Goal: Task Accomplishment & Management: Manage account settings

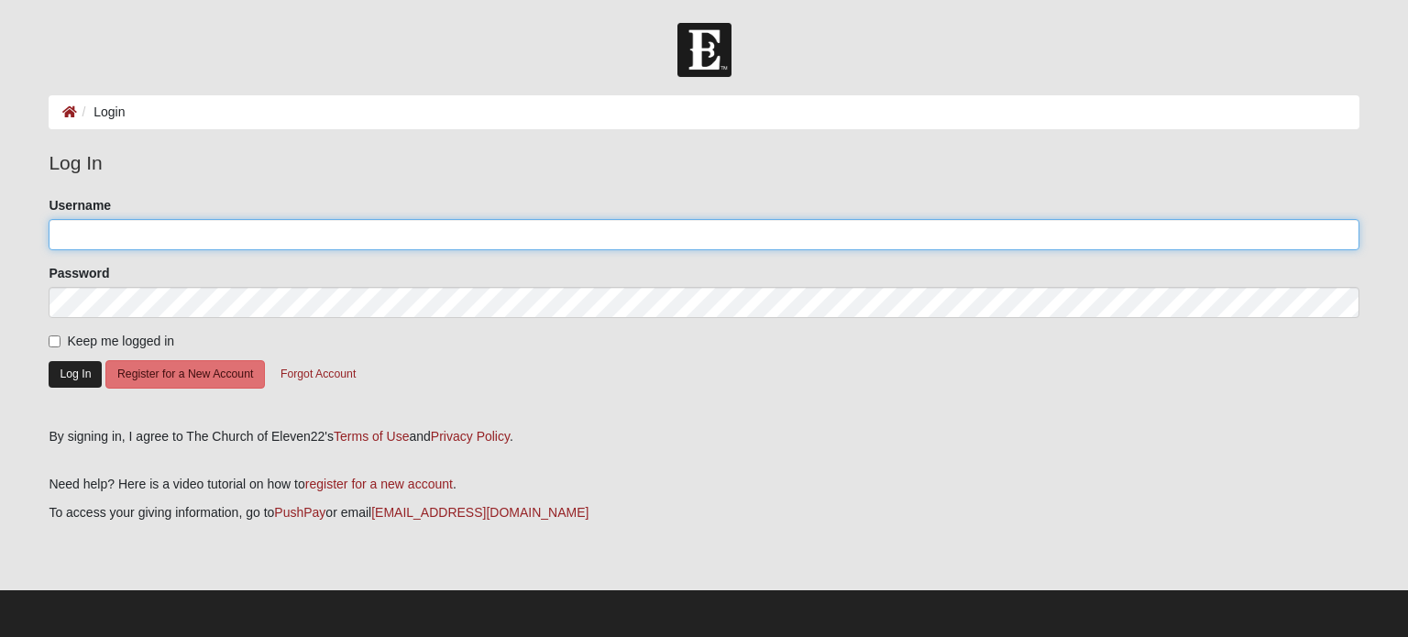
type input "adriancark"
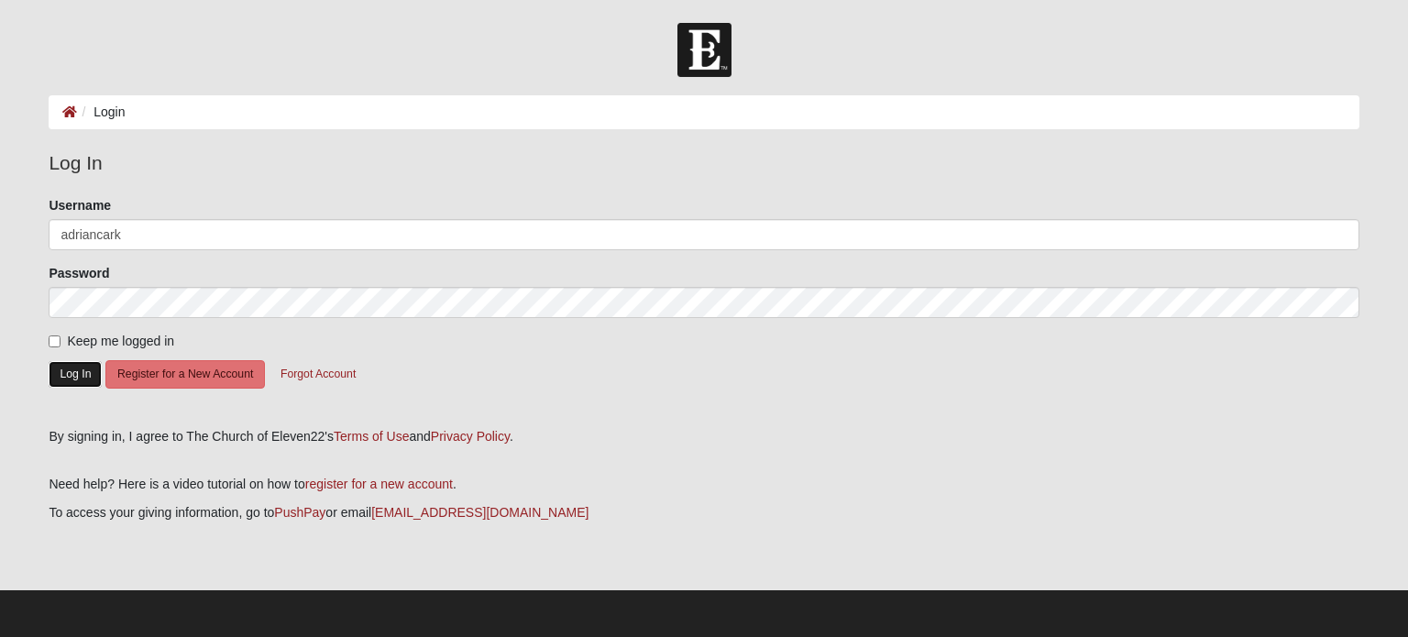
click at [52, 382] on button "Log In" at bounding box center [75, 374] width 53 height 27
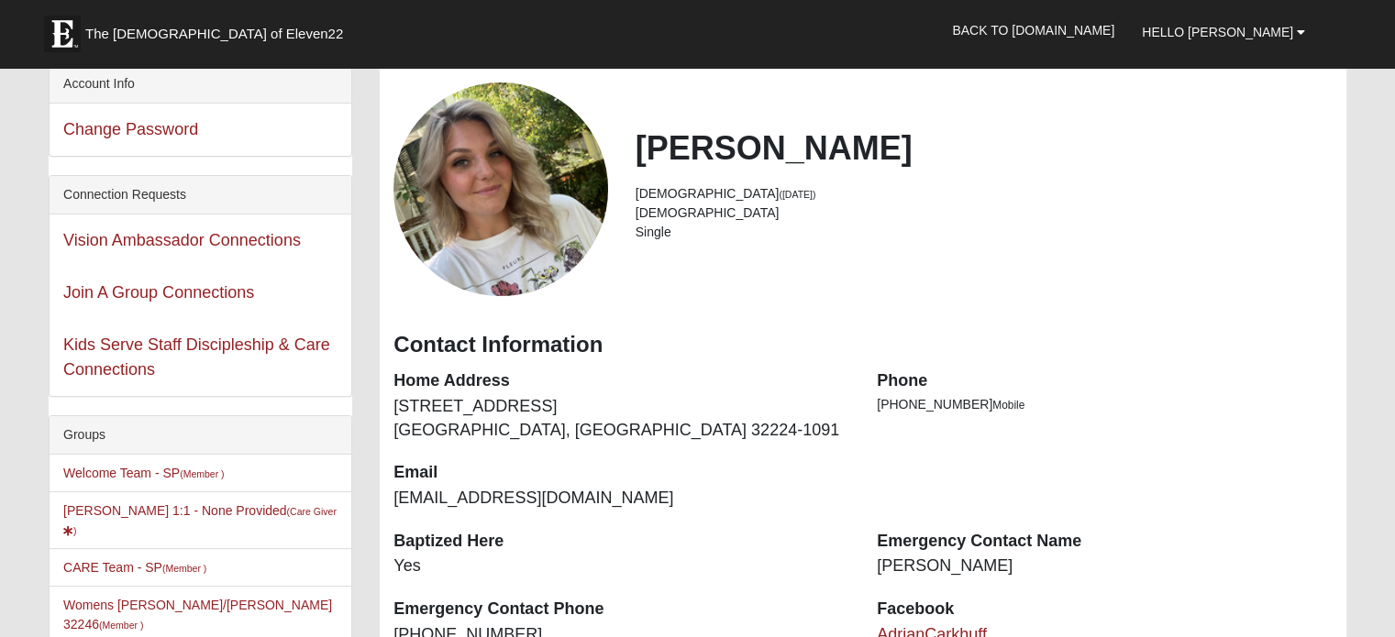
scroll to position [458, 0]
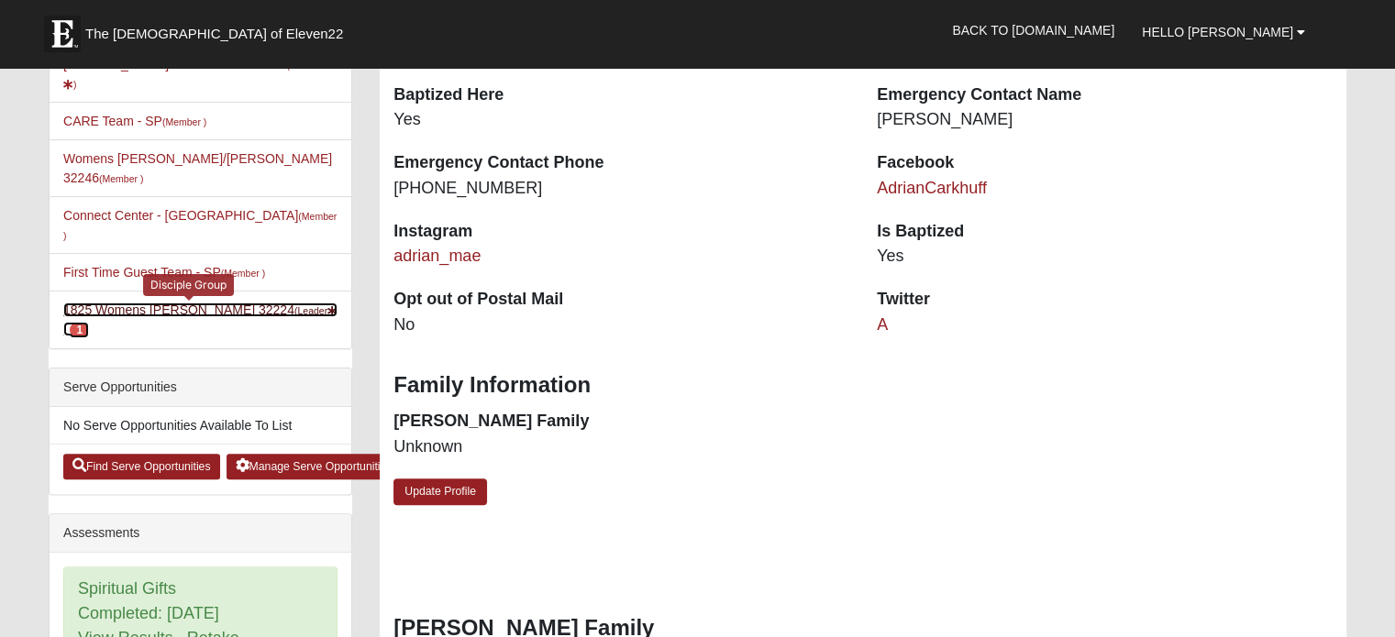
click at [216, 303] on link "1825 Womens Carkhuff 32224 (Leader ) 1" at bounding box center [200, 320] width 274 height 34
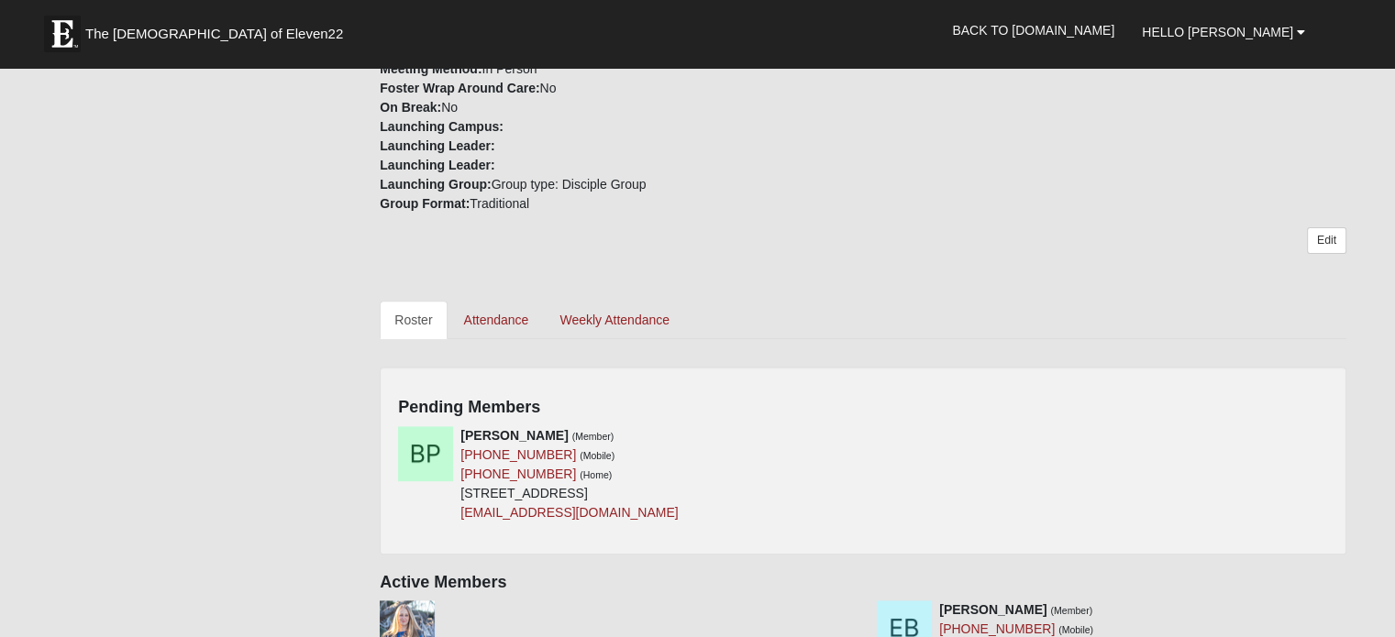
scroll to position [642, 0]
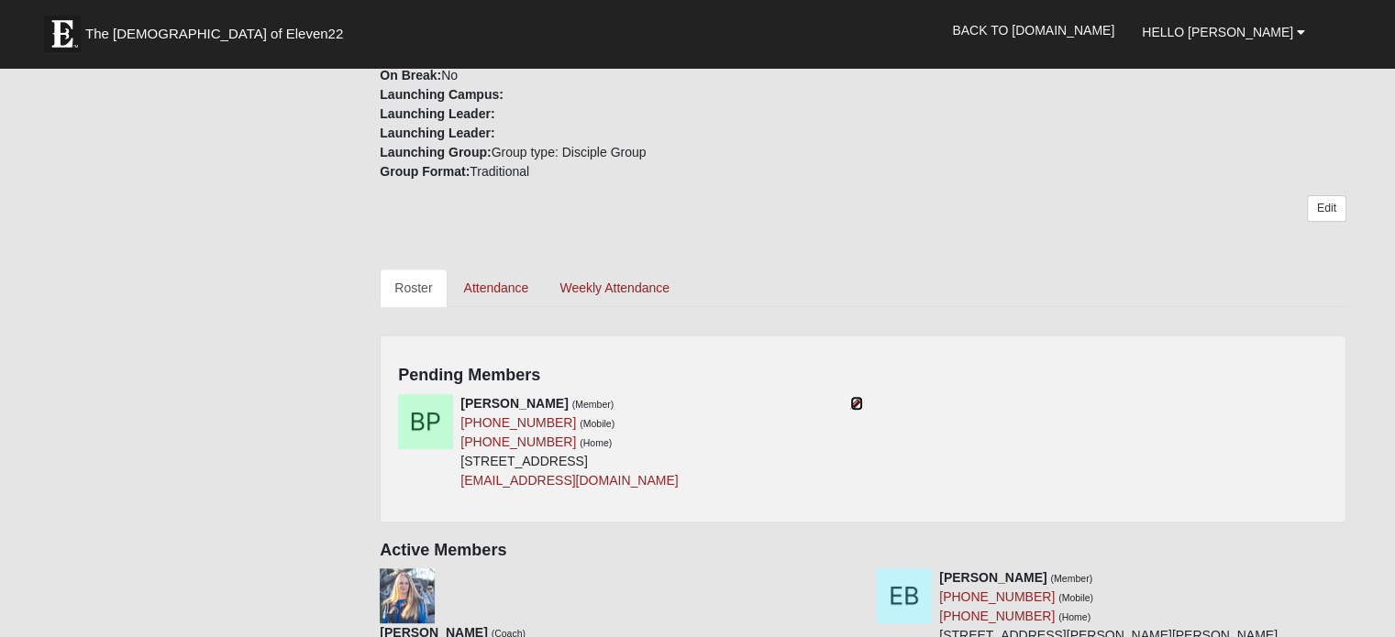
click at [854, 397] on icon at bounding box center [856, 403] width 13 height 13
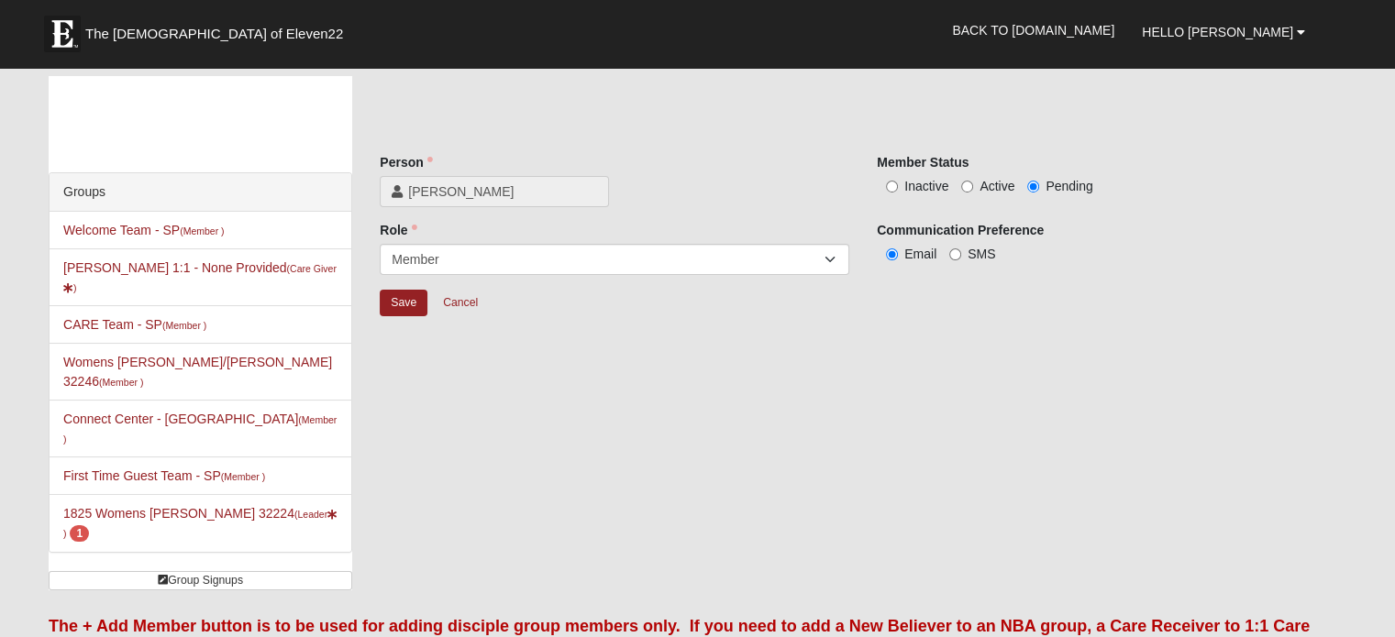
click at [998, 182] on span "Active" at bounding box center [996, 186] width 35 height 15
click at [973, 182] on input "Active" at bounding box center [967, 187] width 12 height 12
radio input "true"
click at [397, 300] on input "Save" at bounding box center [404, 303] width 48 height 27
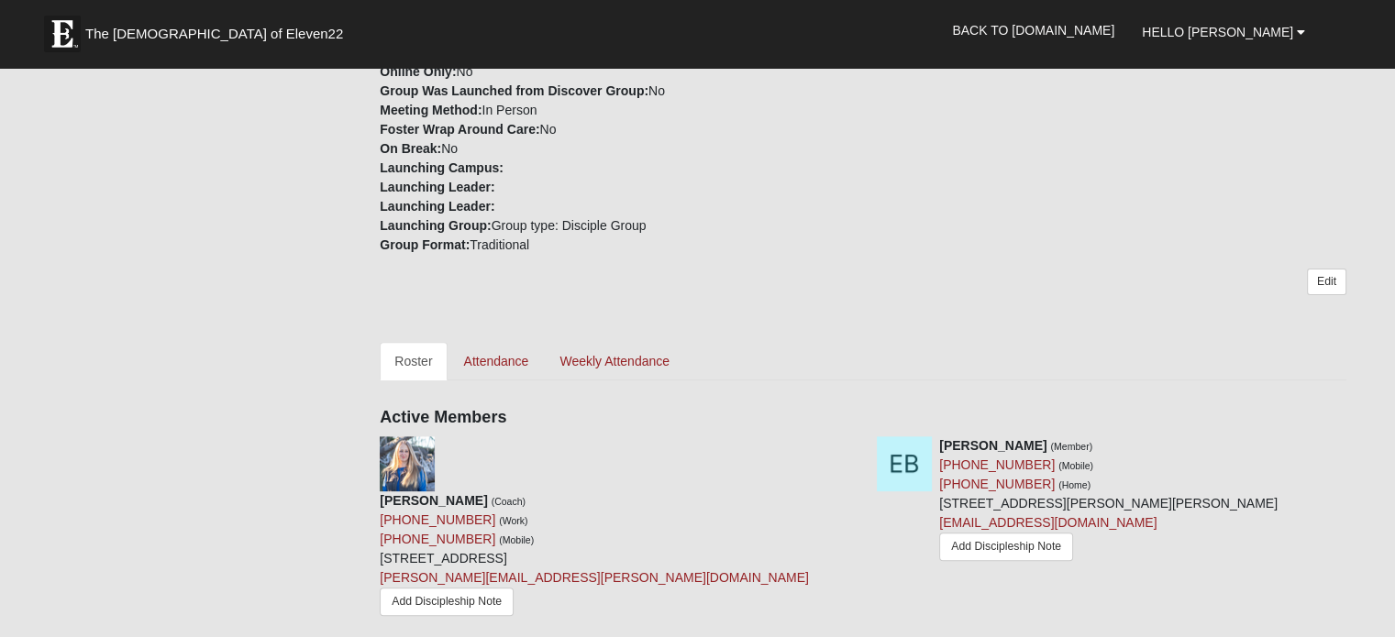
scroll to position [370, 0]
